Goal: Transaction & Acquisition: Purchase product/service

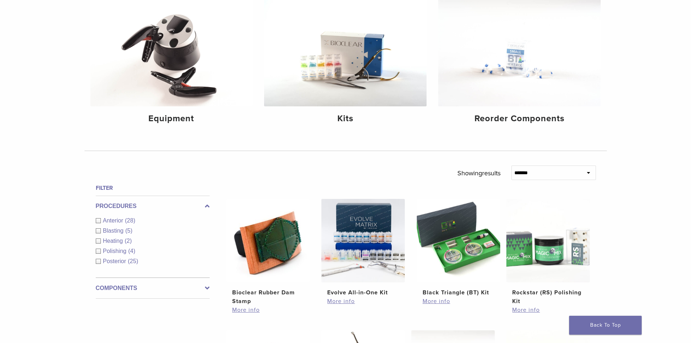
scroll to position [109, 0]
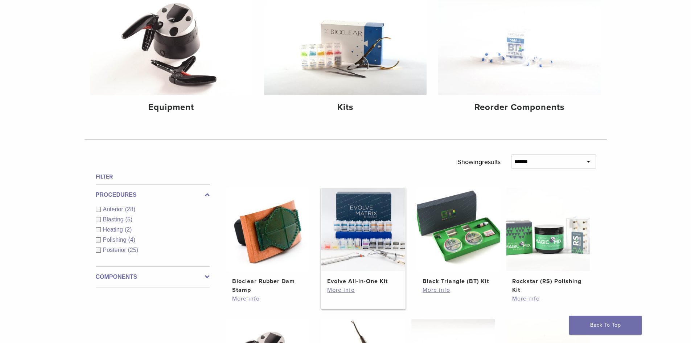
click at [368, 252] on img at bounding box center [363, 229] width 83 height 83
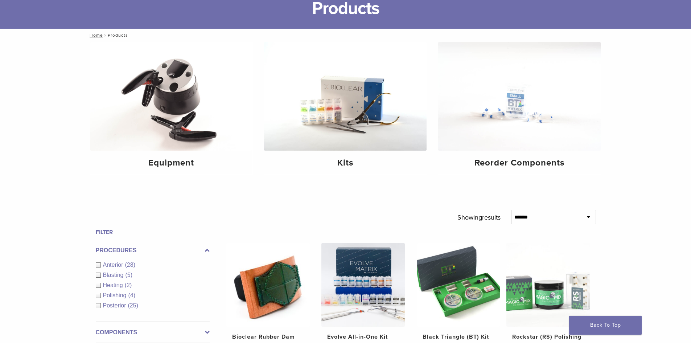
scroll to position [36, 0]
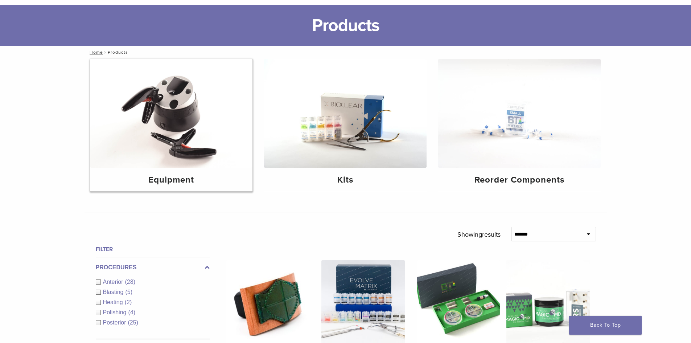
click at [172, 130] on img at bounding box center [171, 113] width 163 height 109
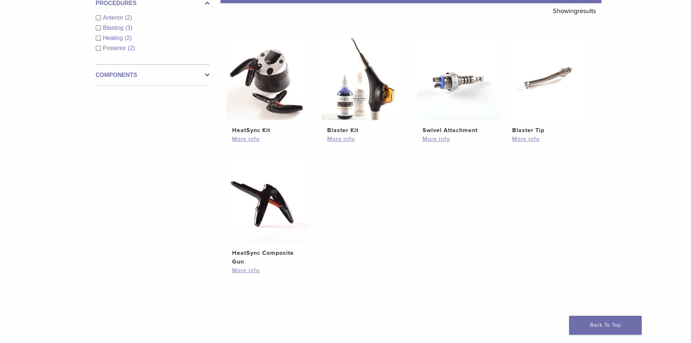
scroll to position [145, 0]
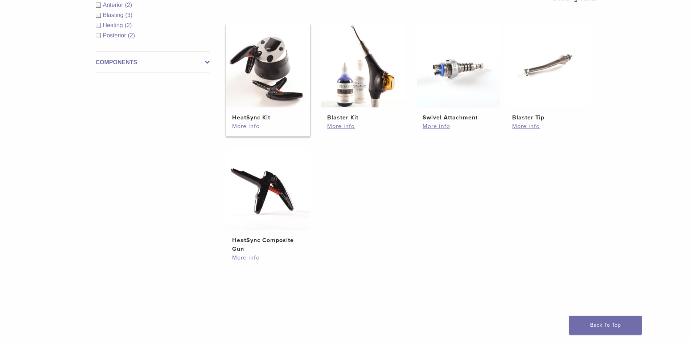
click at [236, 126] on link "More info" at bounding box center [268, 126] width 72 height 9
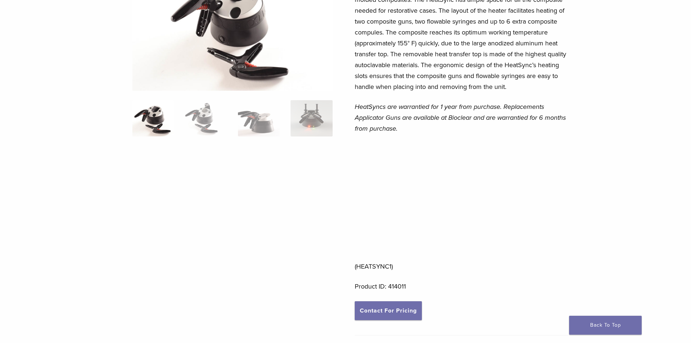
scroll to position [145, 0]
